Goal: Navigation & Orientation: Find specific page/section

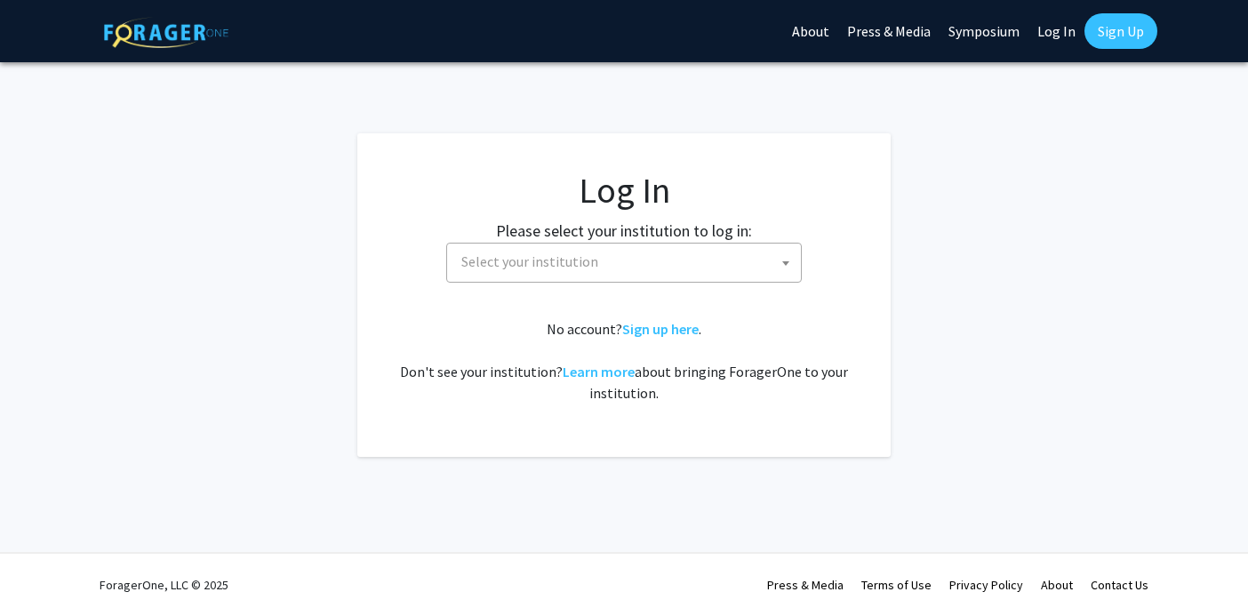
select select
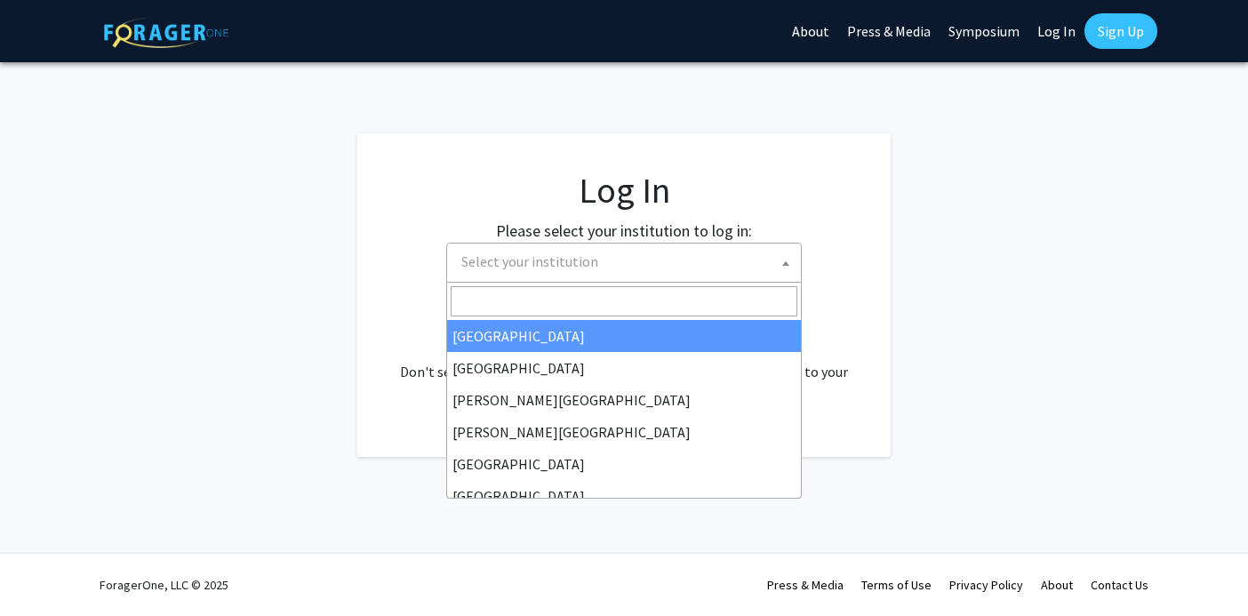
click at [636, 254] on span "Select your institution" at bounding box center [627, 262] width 347 height 36
type input "v"
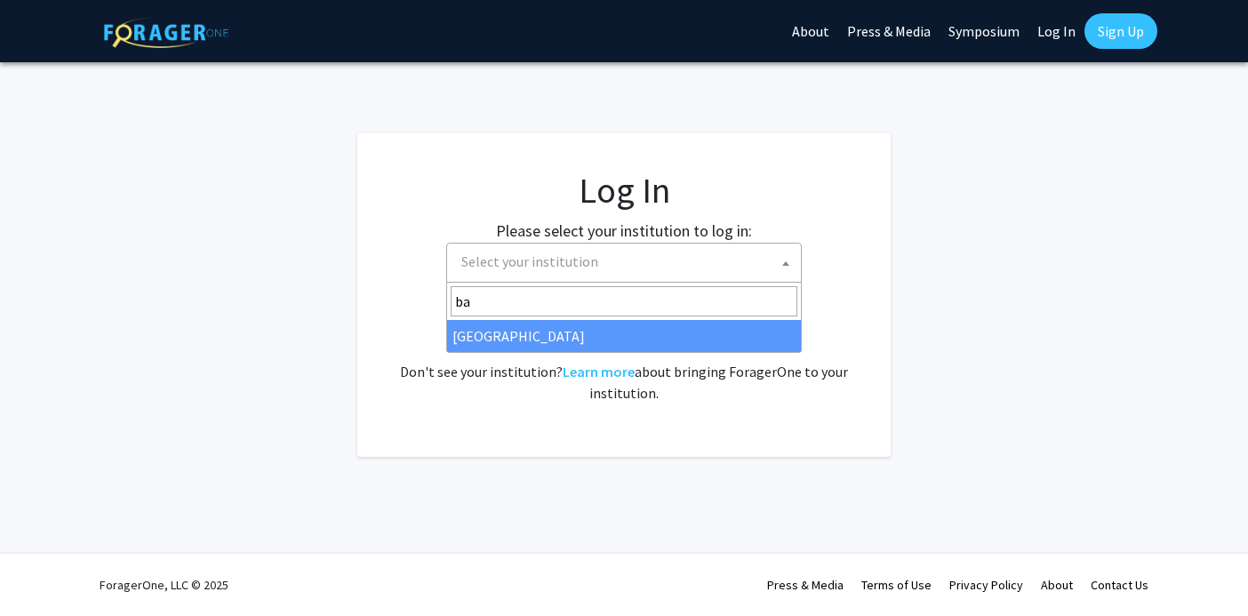
type input "ba"
select select "34"
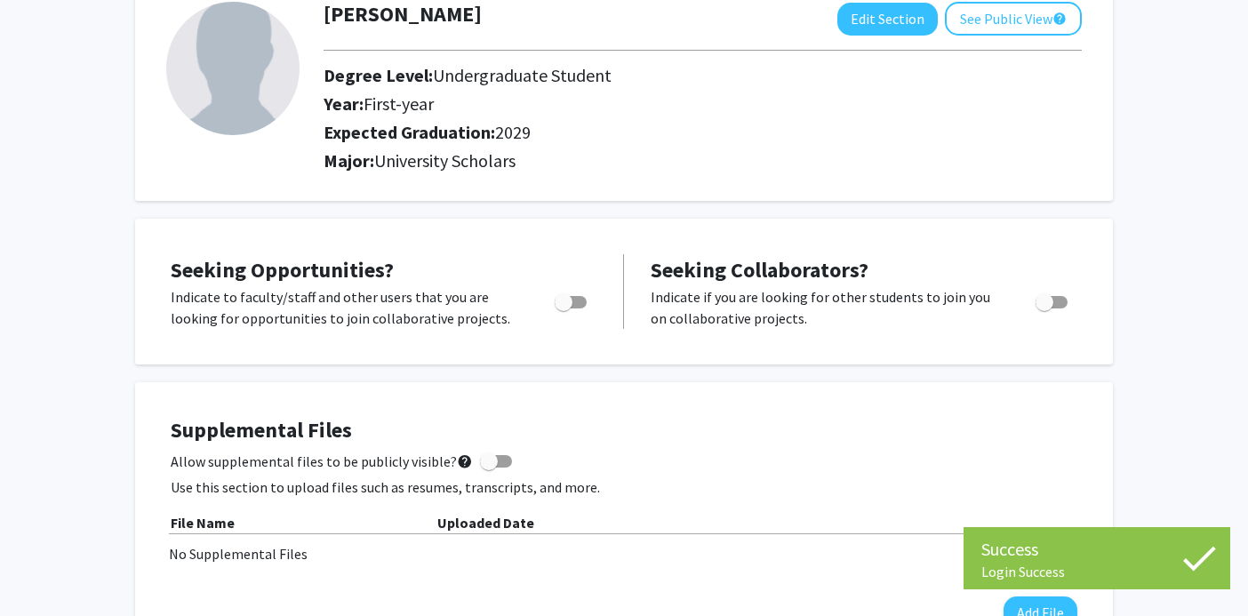
scroll to position [122, 0]
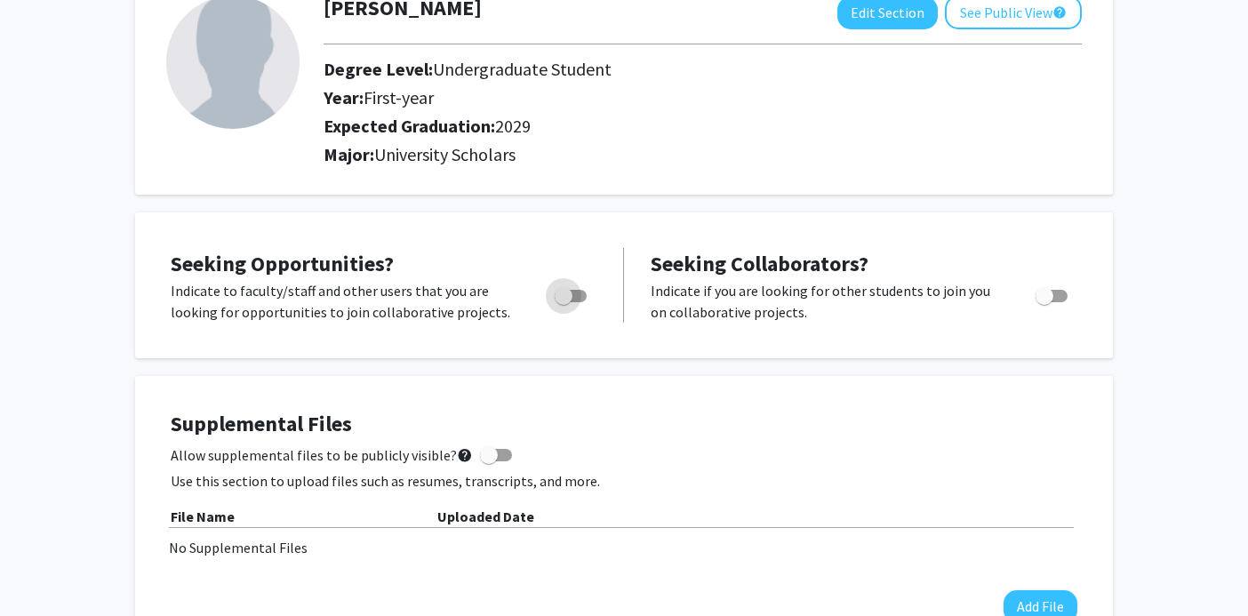
click at [576, 291] on span "Toggle" at bounding box center [571, 296] width 32 height 12
click at [564, 302] on input "Are you actively seeking opportunities?" at bounding box center [563, 302] width 1 height 1
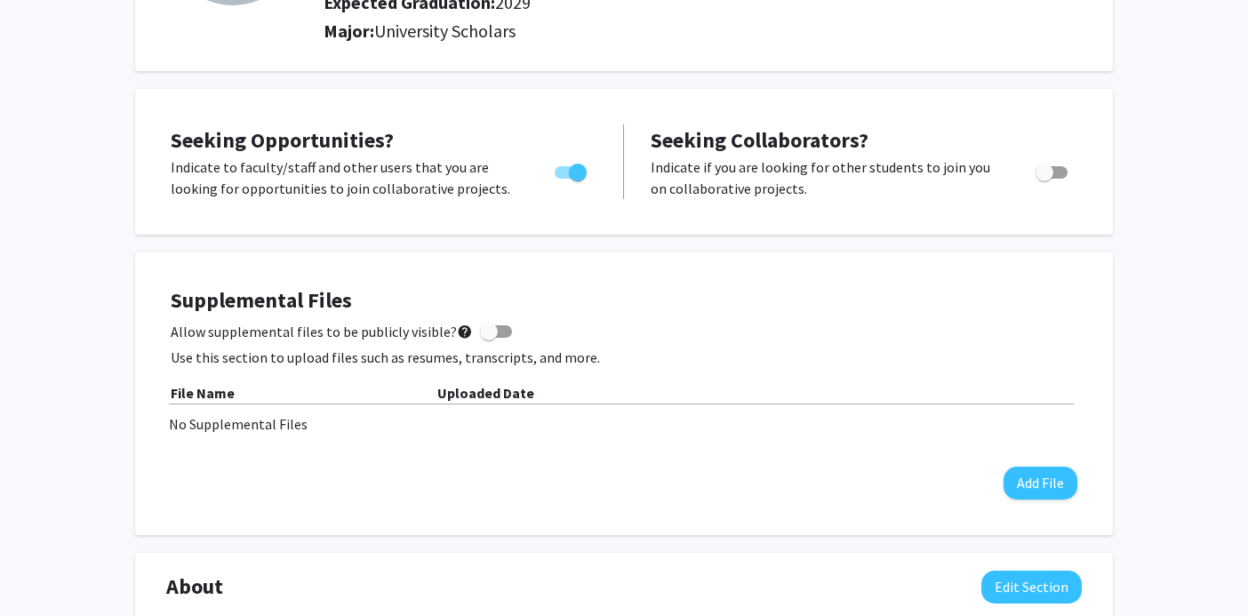
scroll to position [215, 0]
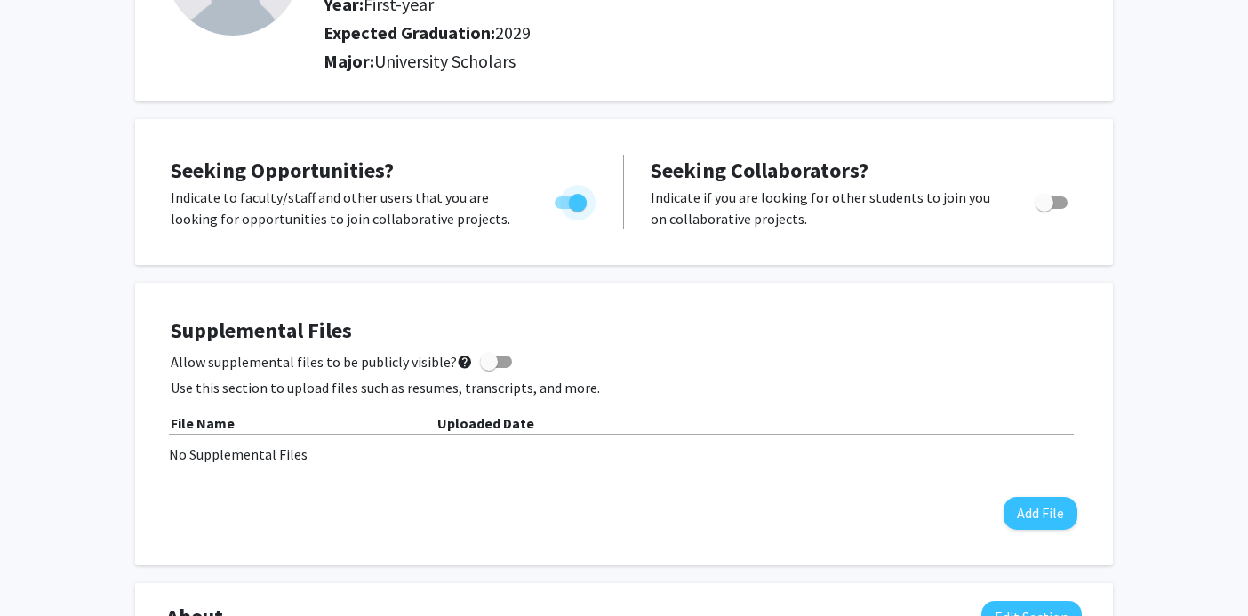
click at [570, 196] on span "Toggle" at bounding box center [578, 203] width 18 height 18
click at [564, 209] on input "Are you actively seeking opportunities?" at bounding box center [563, 209] width 1 height 1
checkbox input "false"
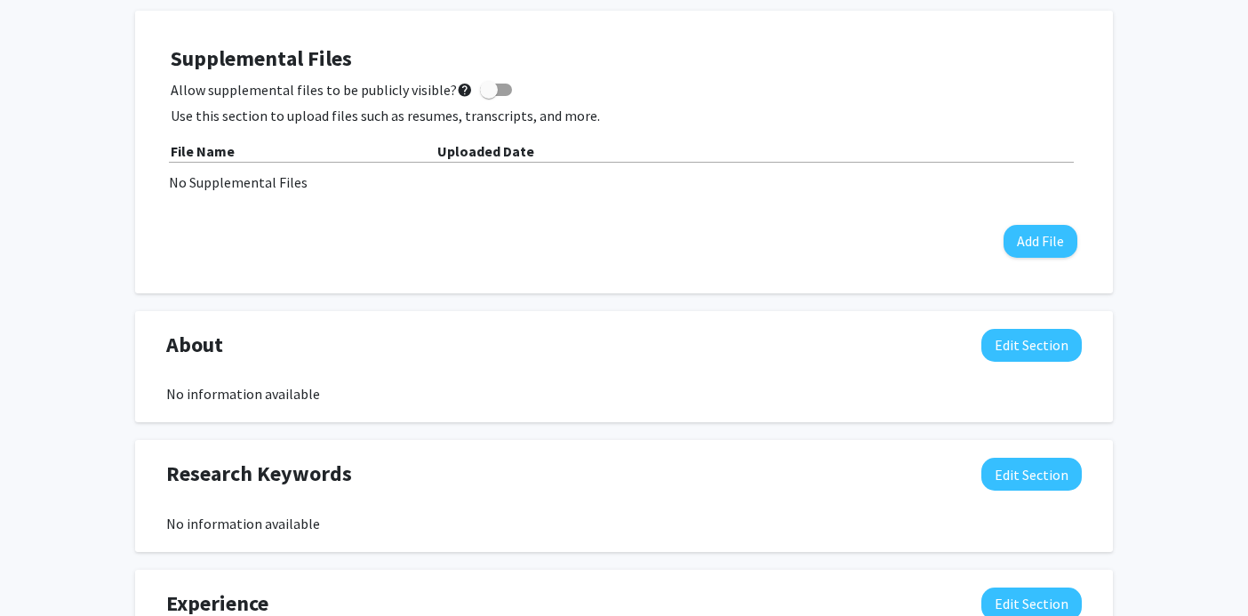
scroll to position [0, 0]
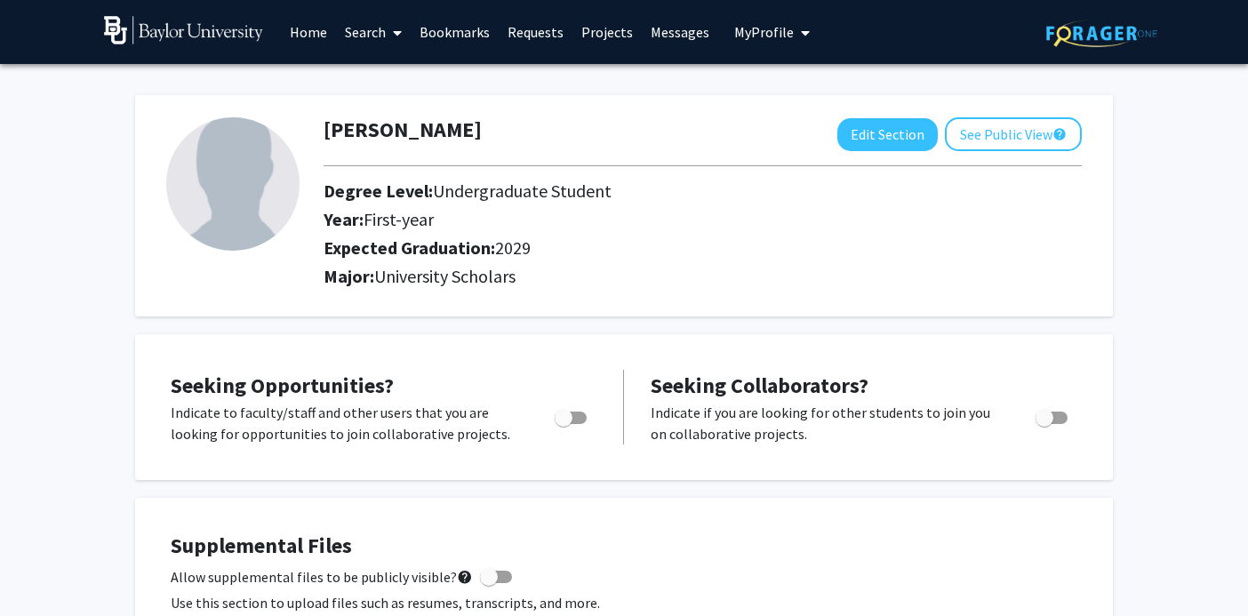
click at [313, 39] on link "Home" at bounding box center [308, 32] width 55 height 62
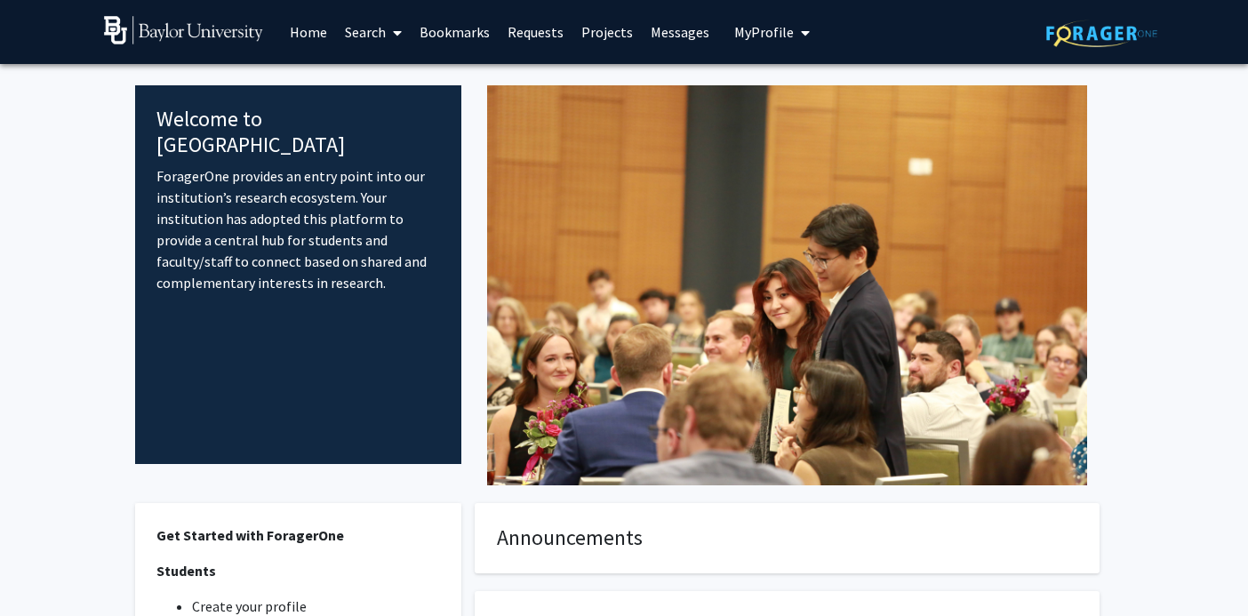
click at [383, 37] on link "Search" at bounding box center [373, 32] width 75 height 62
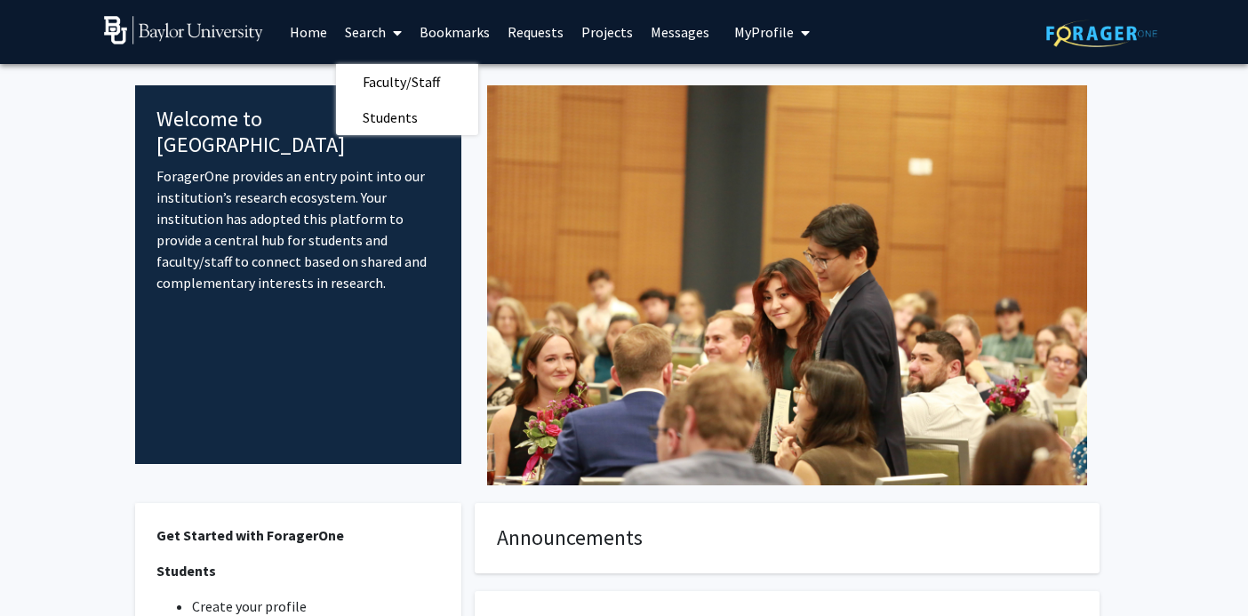
click at [370, 31] on link "Search" at bounding box center [373, 32] width 75 height 62
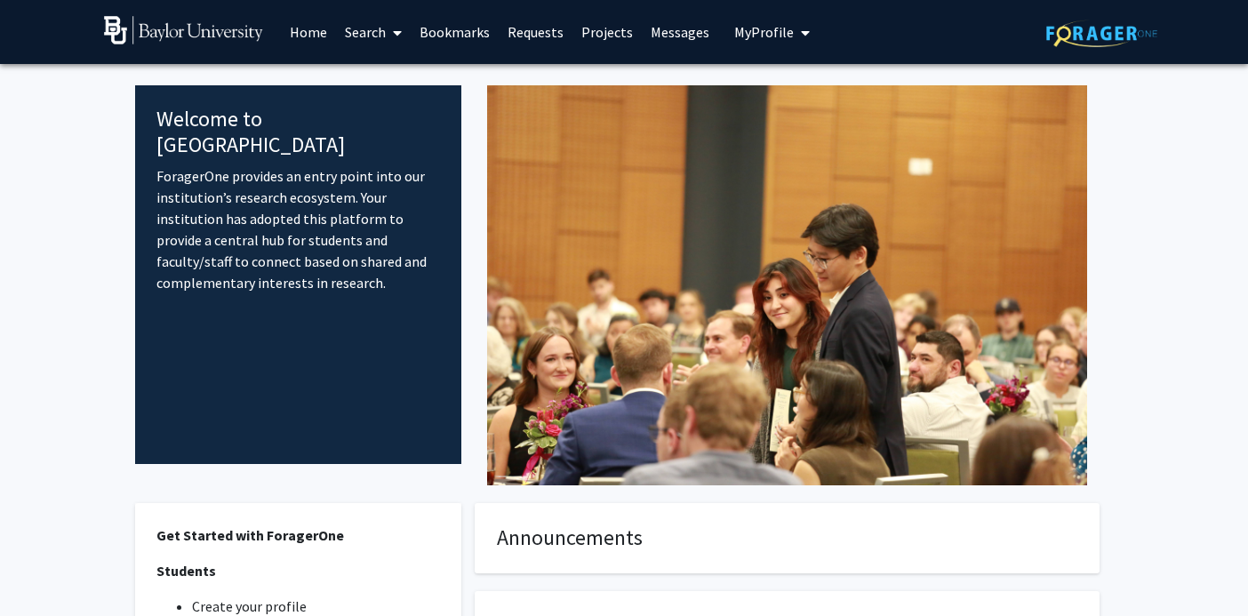
click at [590, 31] on link "Projects" at bounding box center [607, 32] width 69 height 62
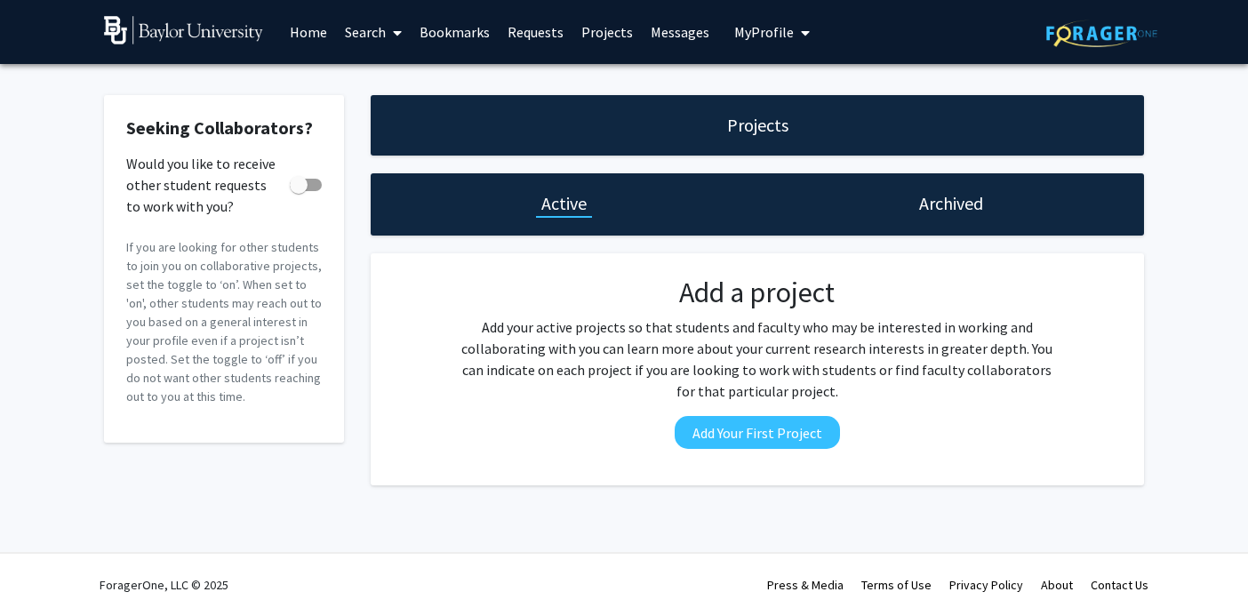
click at [299, 28] on link "Home" at bounding box center [308, 32] width 55 height 62
